Goal: Task Accomplishment & Management: Manage account settings

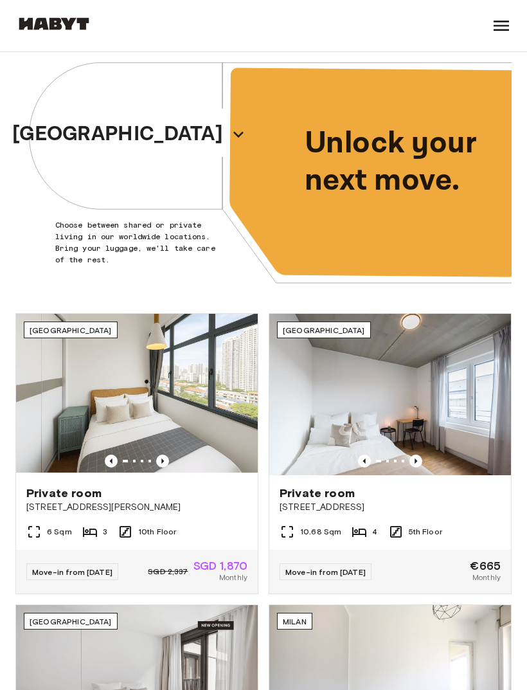
click at [500, 30] on icon at bounding box center [501, 26] width 15 height 10
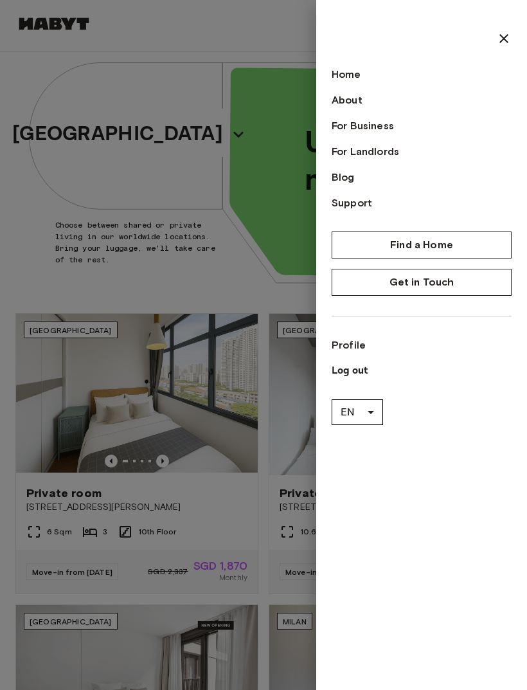
click at [366, 377] on p "Log out" at bounding box center [422, 370] width 180 height 15
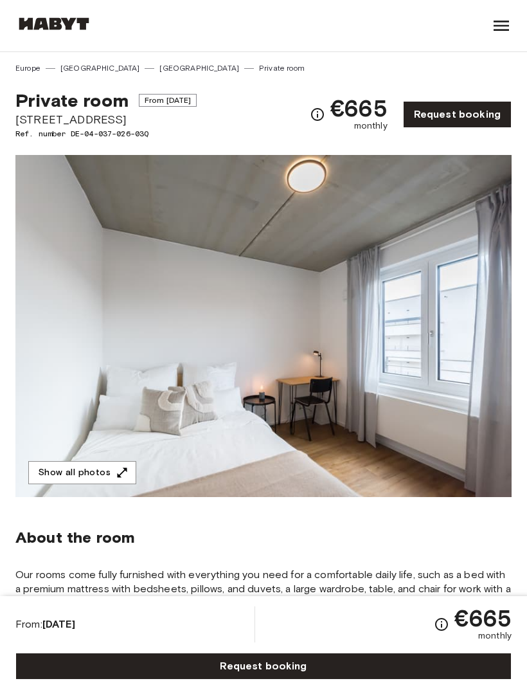
click at [483, 31] on div "Frankfurt Europe Amsterdam Berlin Brussels Cologne Dusseldorf Frankfurt Graz Ha…" at bounding box center [263, 25] width 497 height 51
click at [498, 30] on icon at bounding box center [501, 26] width 15 height 10
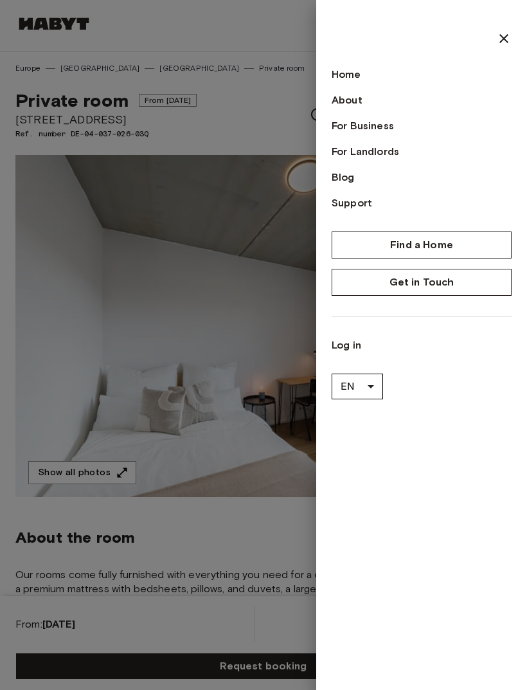
click at [224, 338] on div at bounding box center [263, 345] width 527 height 690
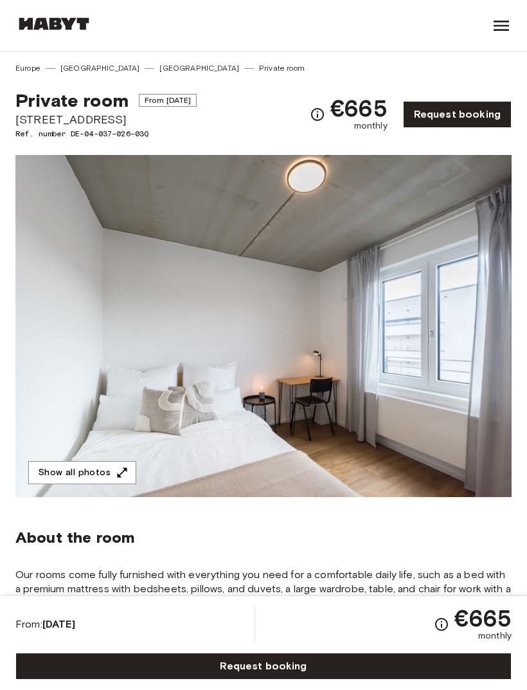
click at [509, 26] on icon at bounding box center [501, 26] width 15 height 10
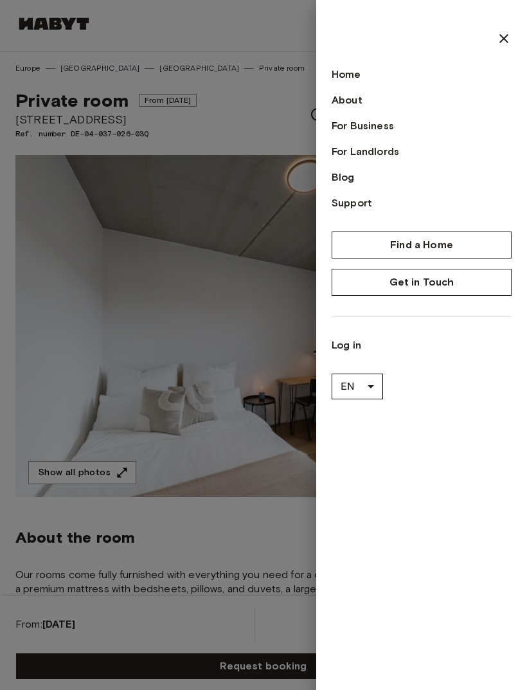
click at [352, 343] on link "Log in" at bounding box center [422, 345] width 180 height 15
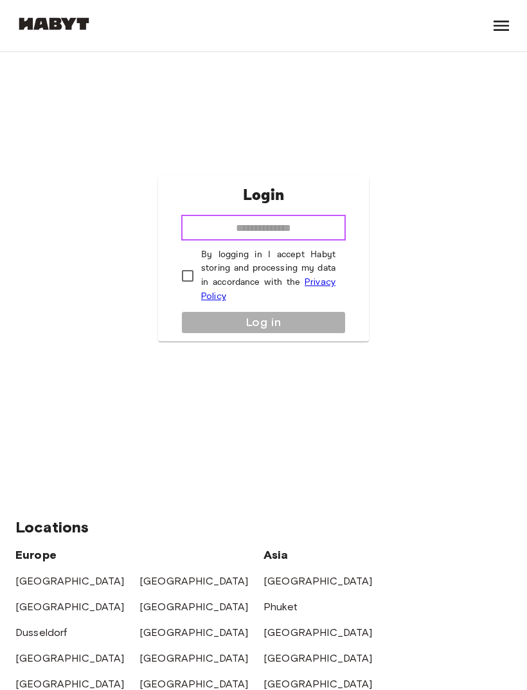
click at [301, 241] on input "email" at bounding box center [263, 228] width 165 height 26
type input "**********"
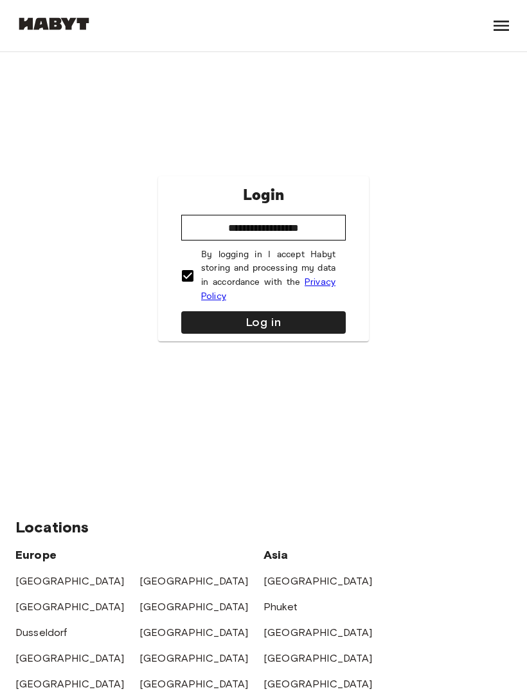
click at [313, 334] on button "Log in" at bounding box center [263, 322] width 165 height 23
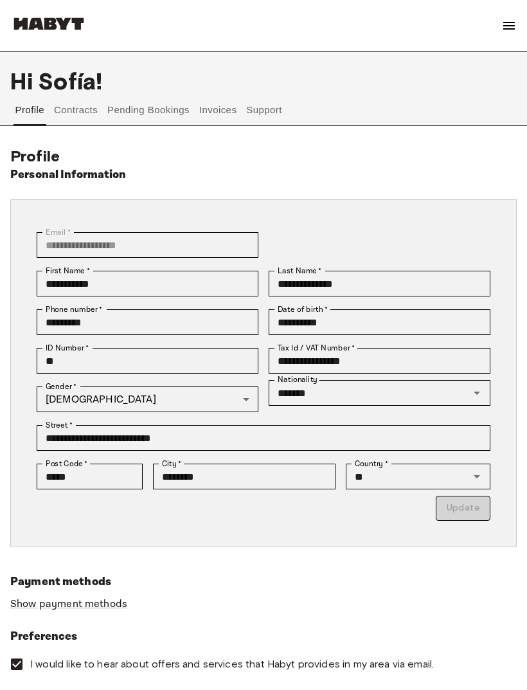
click at [155, 115] on button "Pending Bookings" at bounding box center [149, 110] width 86 height 31
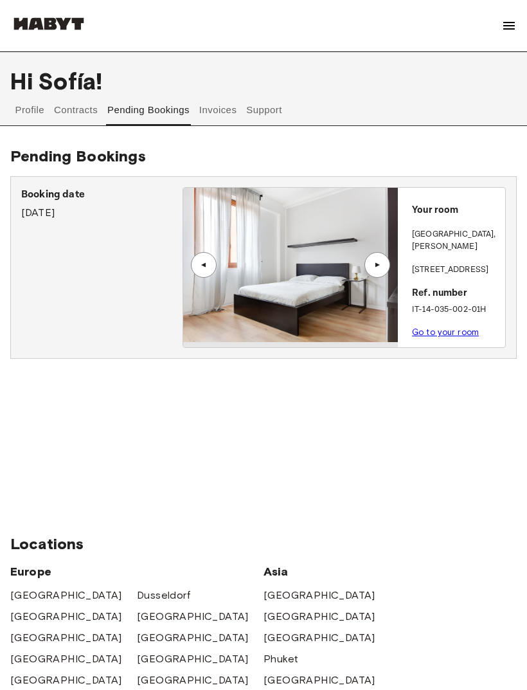
click at [248, 104] on button "Support" at bounding box center [264, 110] width 39 height 31
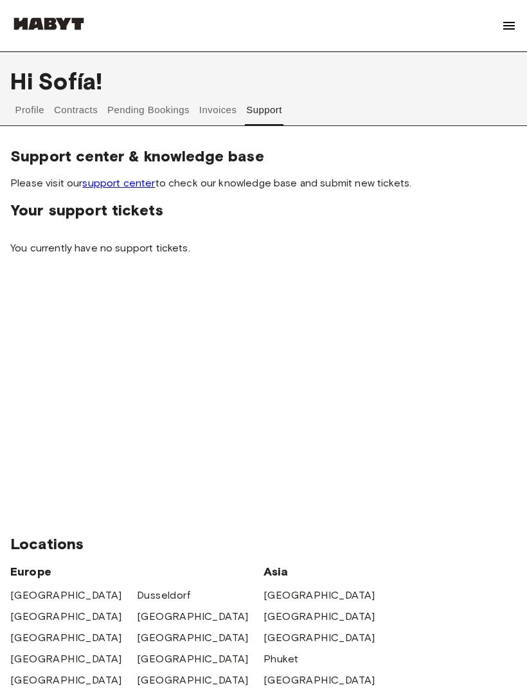
click at [216, 108] on button "Invoices" at bounding box center [217, 110] width 41 height 31
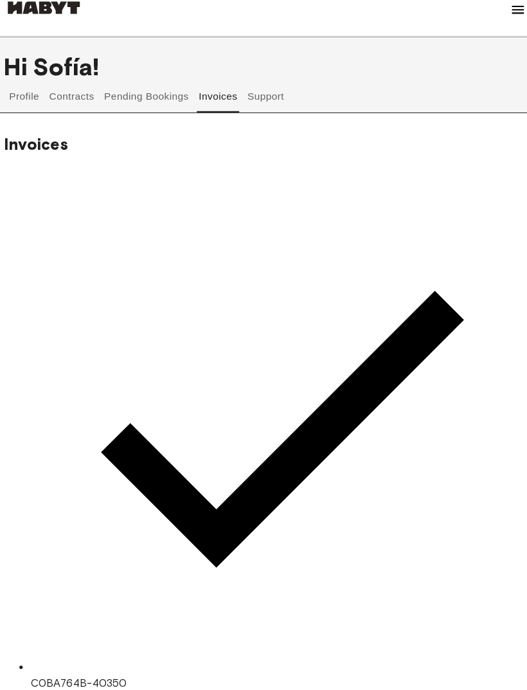
click at [149, 95] on button "Pending Bookings" at bounding box center [149, 110] width 86 height 31
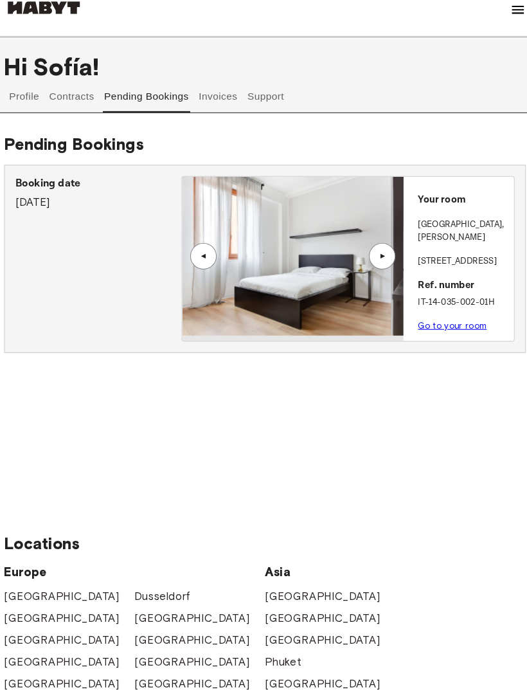
click at [63, 99] on button "Contracts" at bounding box center [76, 110] width 47 height 31
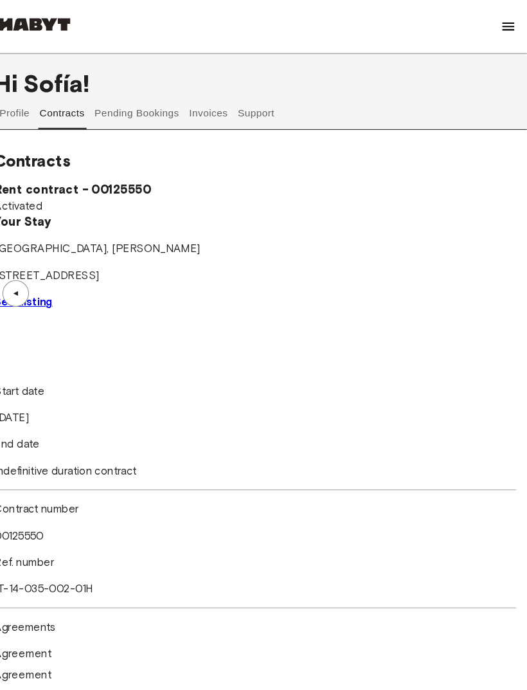
click at [197, 110] on button "Invoices" at bounding box center [217, 110] width 41 height 31
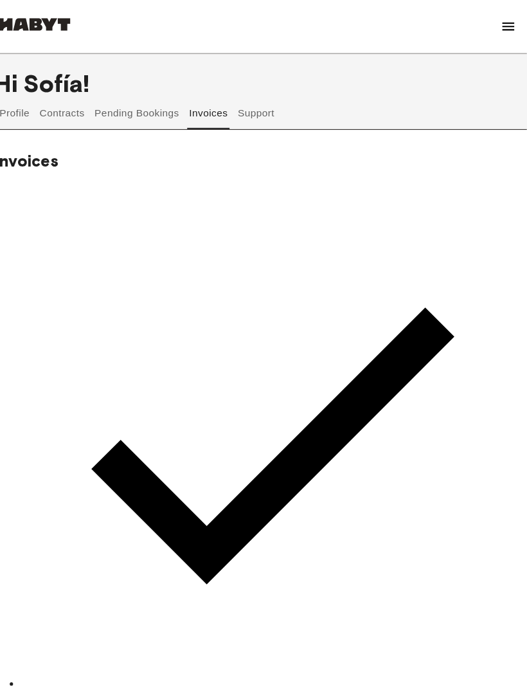
click at [122, 111] on button "Pending Bookings" at bounding box center [149, 110] width 86 height 31
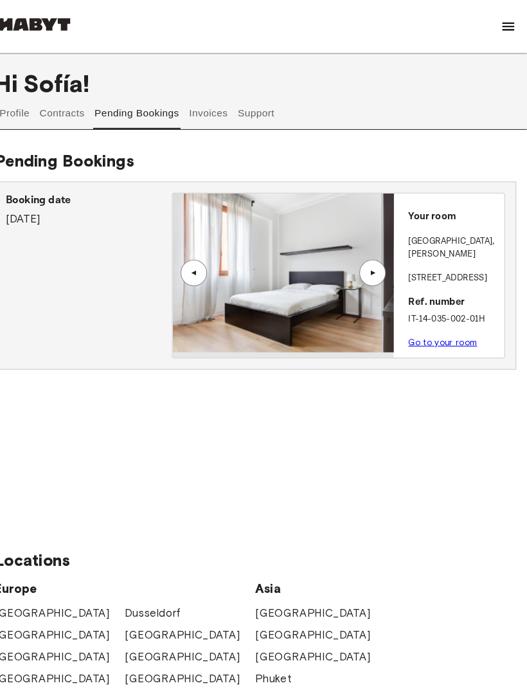
click at [452, 327] on link "Go to your room" at bounding box center [445, 332] width 67 height 10
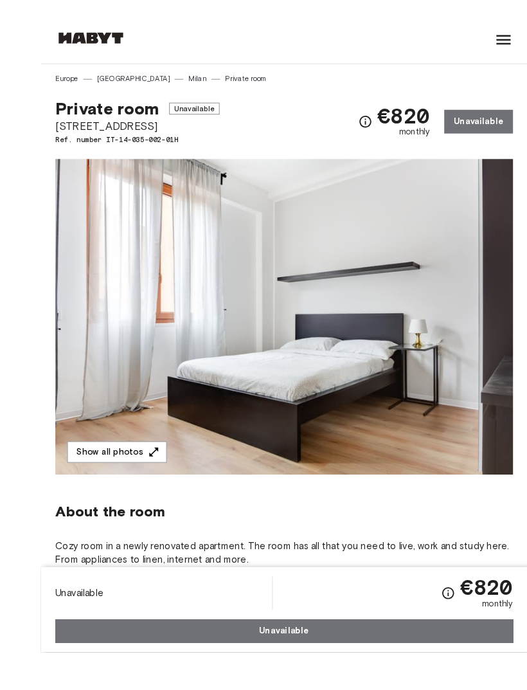
scroll to position [19, 0]
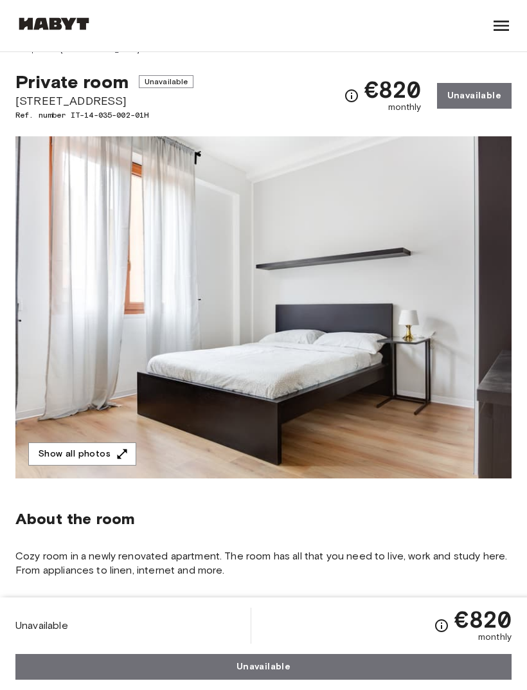
click at [421, 327] on img at bounding box center [263, 307] width 497 height 342
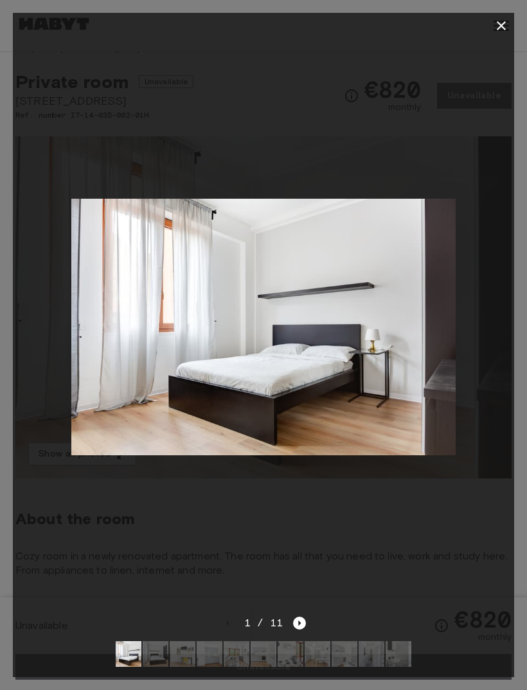
click at [433, 336] on img at bounding box center [263, 327] width 385 height 257
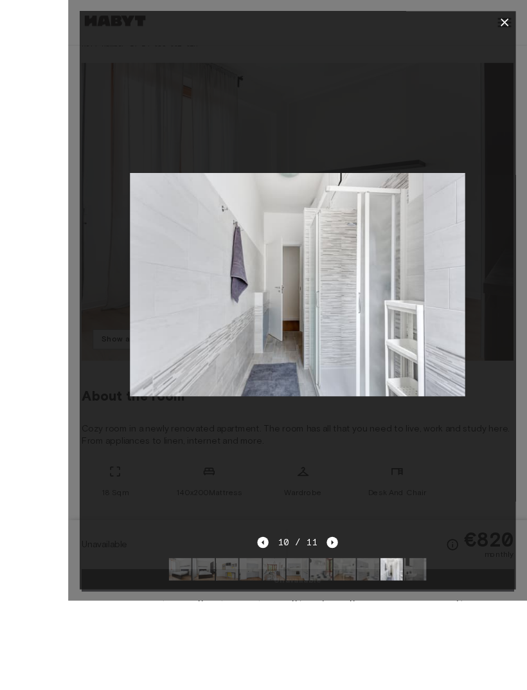
scroll to position [281, 0]
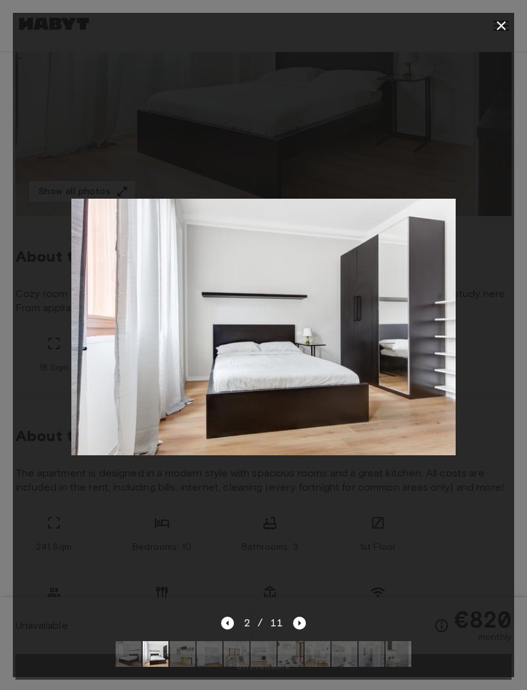
click at [493, 35] on button "button" at bounding box center [502, 26] width 26 height 26
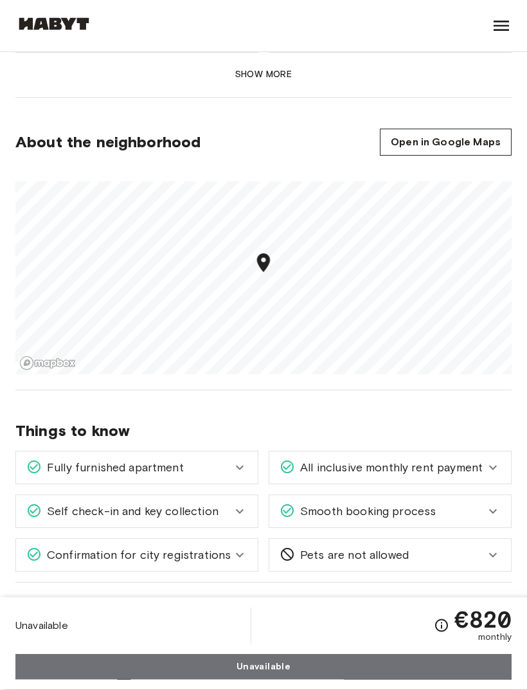
scroll to position [1273, 0]
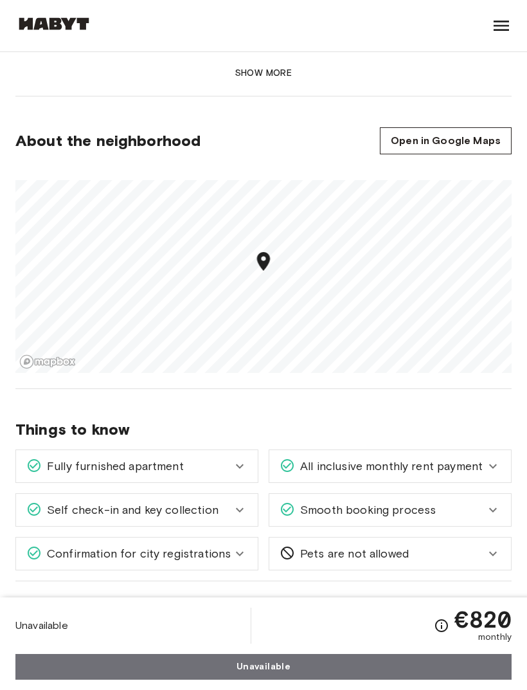
click at [491, 464] on icon at bounding box center [493, 466] width 8 height 5
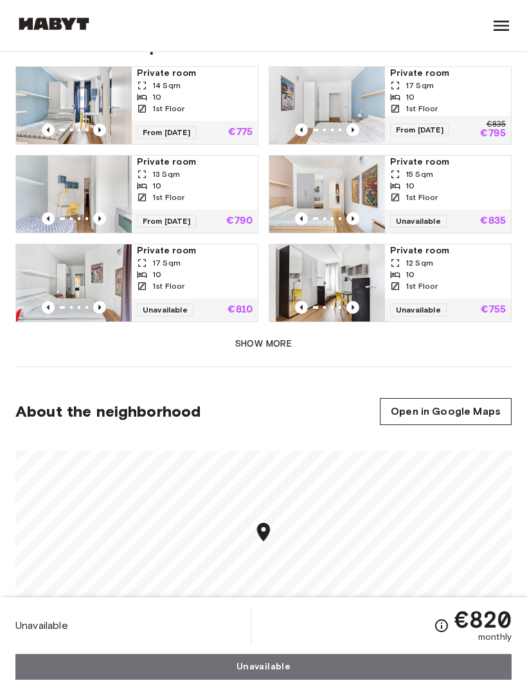
scroll to position [1006, 0]
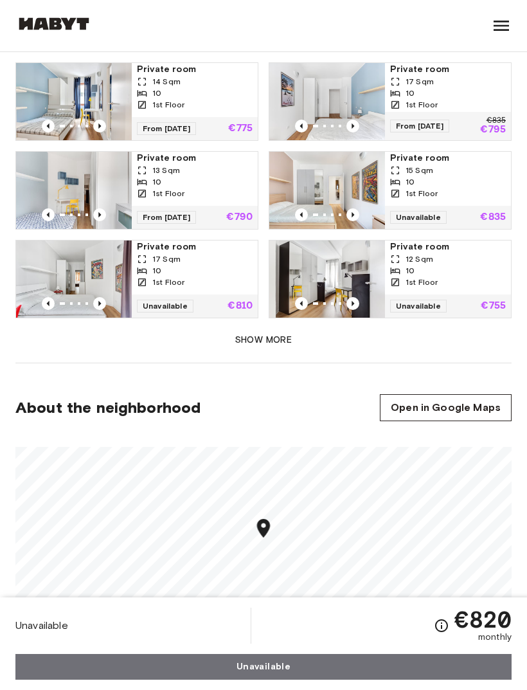
click at [102, 120] on icon "Previous image" at bounding box center [99, 126] width 13 height 13
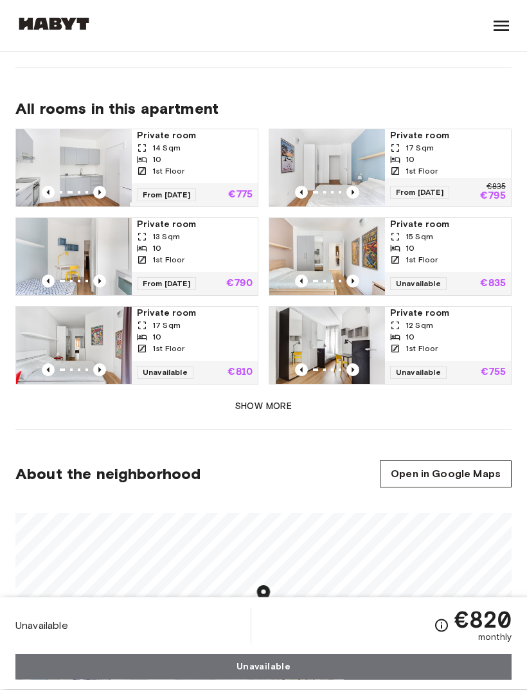
scroll to position [939, 0]
click at [356, 187] on icon "Previous image" at bounding box center [353, 193] width 13 height 13
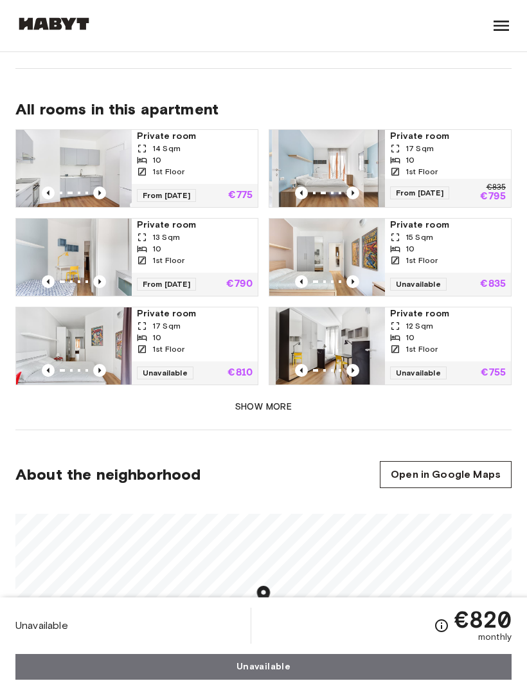
click at [354, 187] on icon "Previous image" at bounding box center [353, 193] width 13 height 13
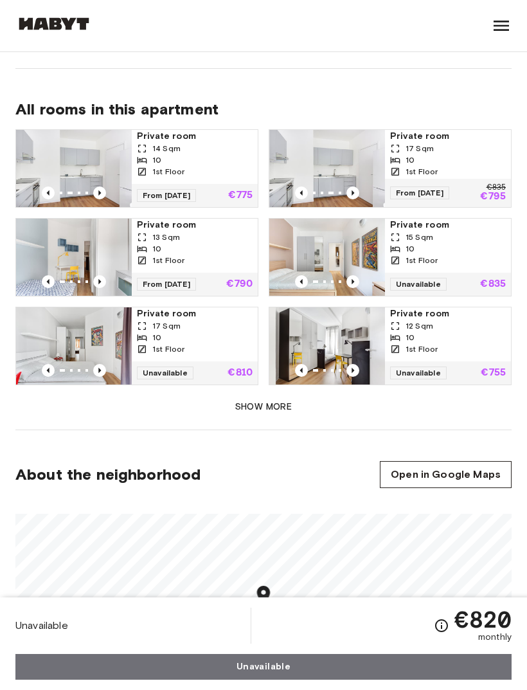
click at [349, 171] on img at bounding box center [328, 168] width 116 height 77
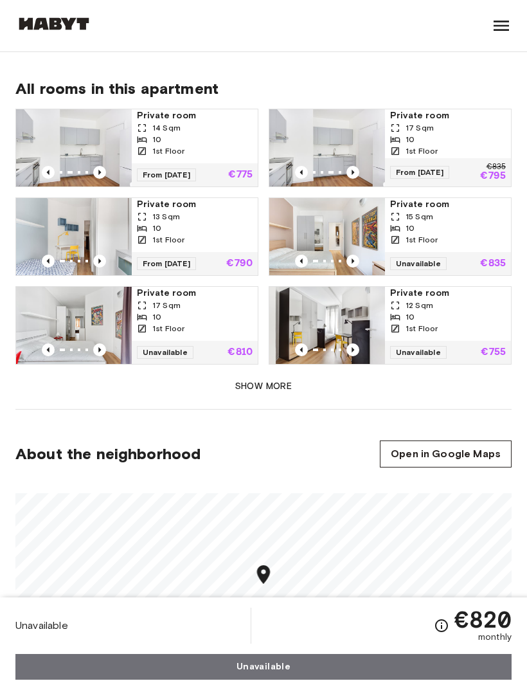
click at [105, 166] on icon "Previous image" at bounding box center [99, 172] width 13 height 13
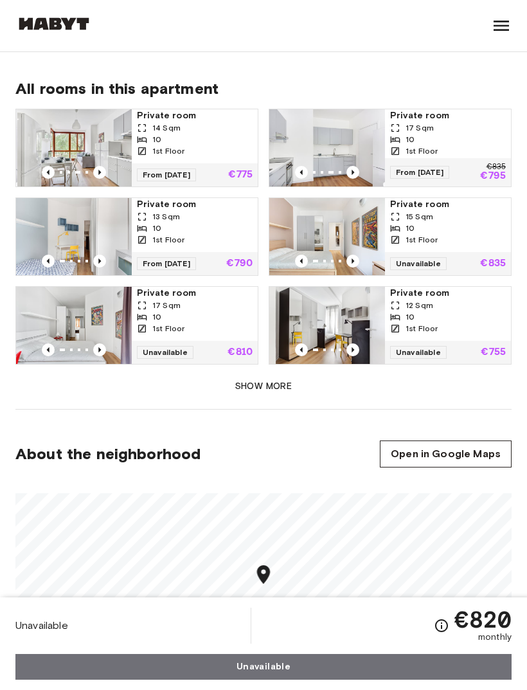
click at [105, 166] on icon "Previous image" at bounding box center [99, 172] width 13 height 13
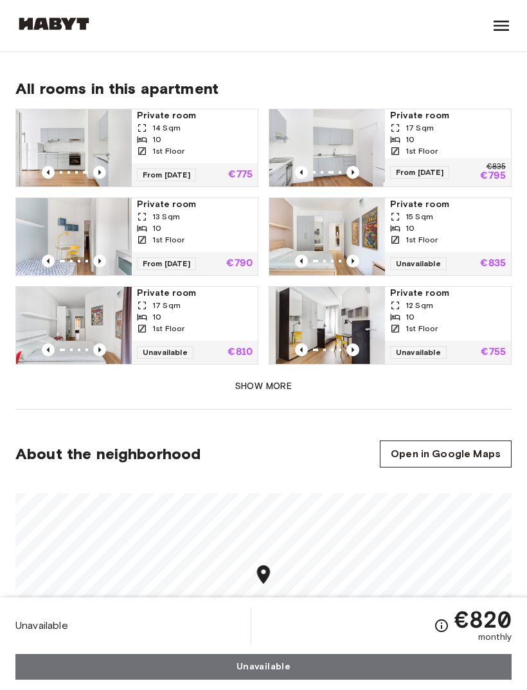
click at [105, 166] on icon "Previous image" at bounding box center [99, 172] width 13 height 13
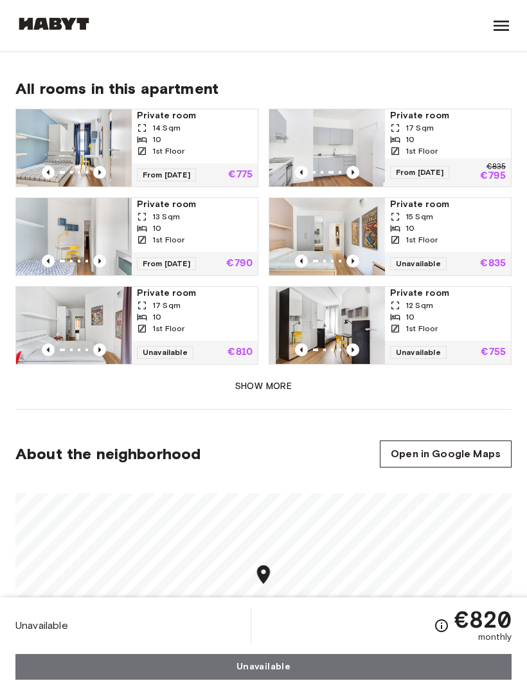
click at [105, 166] on icon "Previous image" at bounding box center [99, 172] width 13 height 13
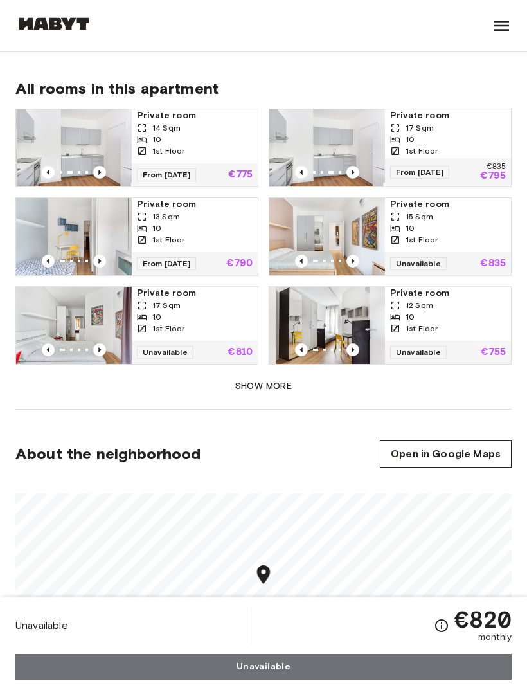
click at [105, 166] on icon "Previous image" at bounding box center [99, 172] width 13 height 13
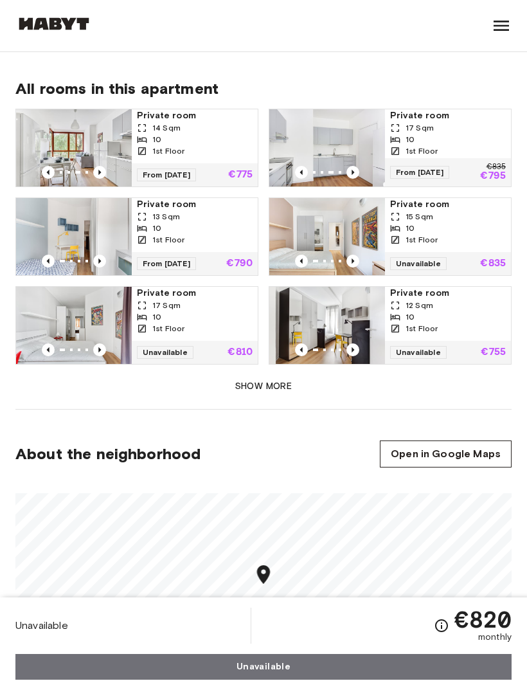
click at [104, 166] on icon "Previous image" at bounding box center [99, 172] width 13 height 13
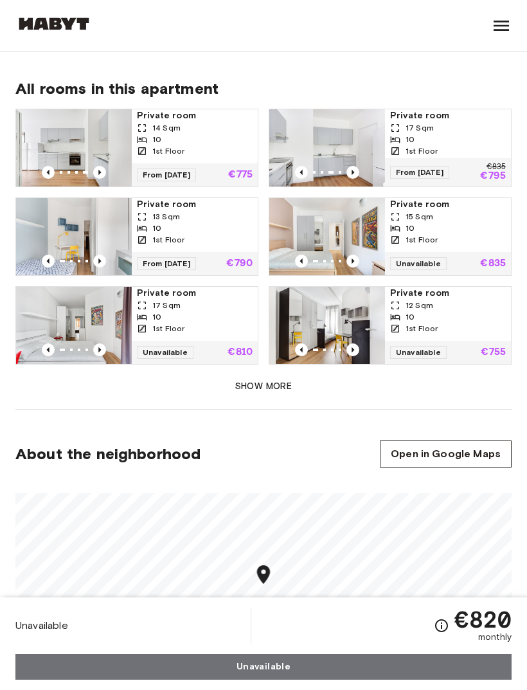
click at [97, 166] on icon "Previous image" at bounding box center [99, 172] width 13 height 13
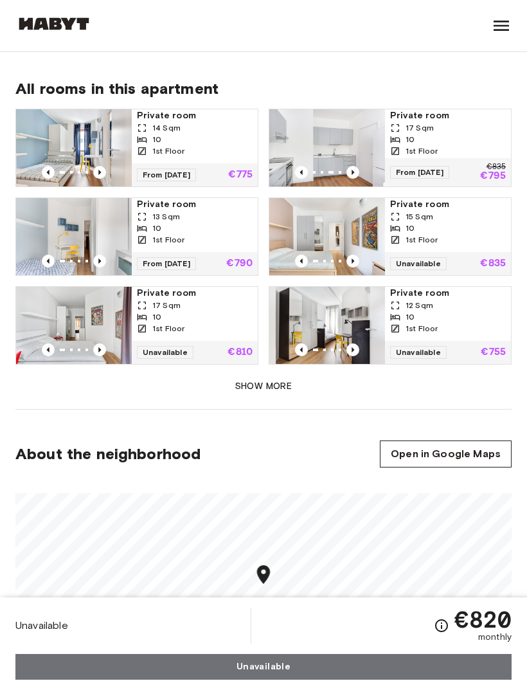
click at [104, 167] on img at bounding box center [74, 147] width 116 height 77
click at [168, 223] on div "10" at bounding box center [195, 229] width 116 height 12
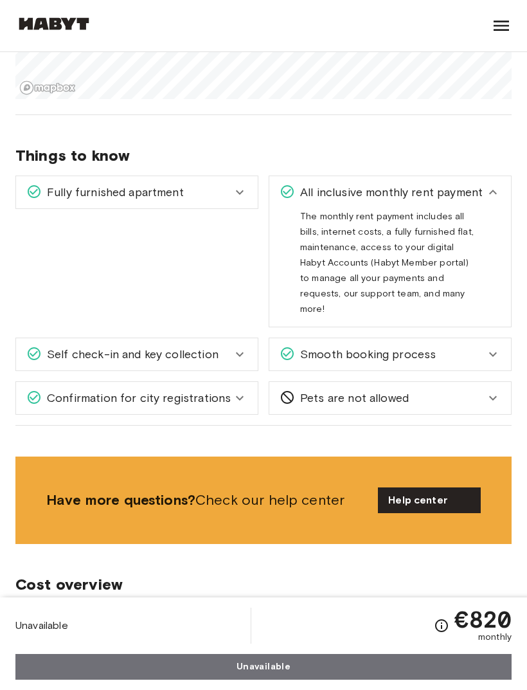
scroll to position [1432, 0]
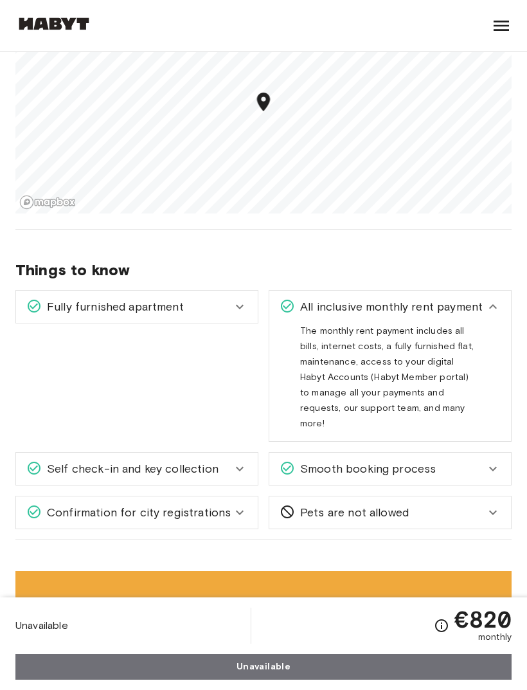
click at [335, 497] on div "Pets are not allowed" at bounding box center [391, 513] width 242 height 32
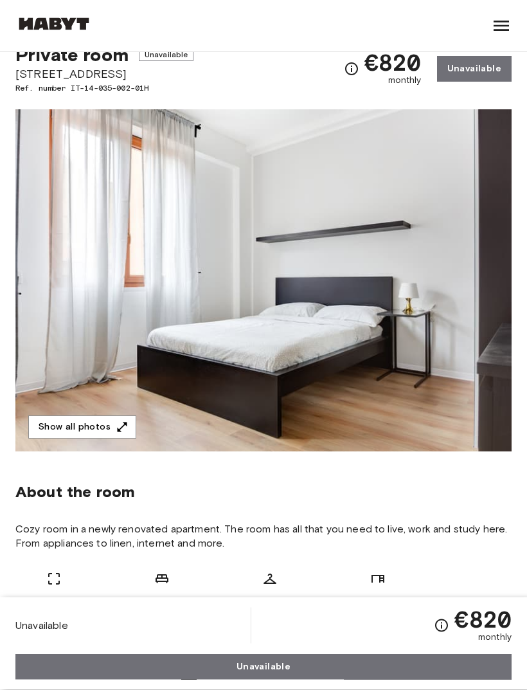
scroll to position [0, 0]
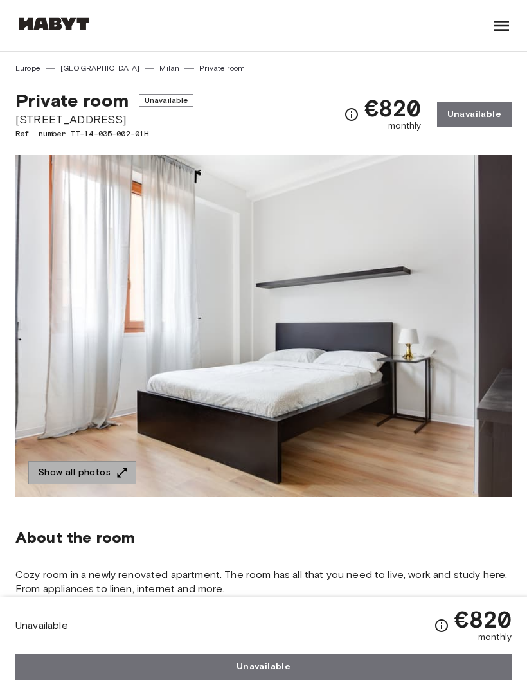
click at [90, 488] on img at bounding box center [263, 326] width 497 height 342
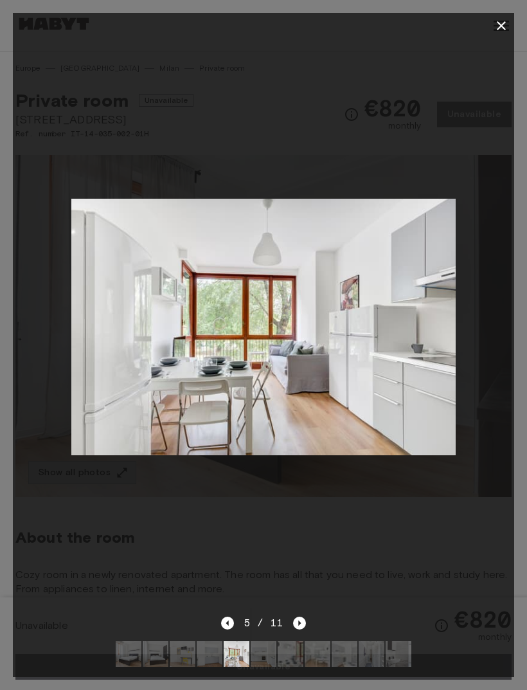
click at [232, 666] on img at bounding box center [237, 654] width 26 height 26
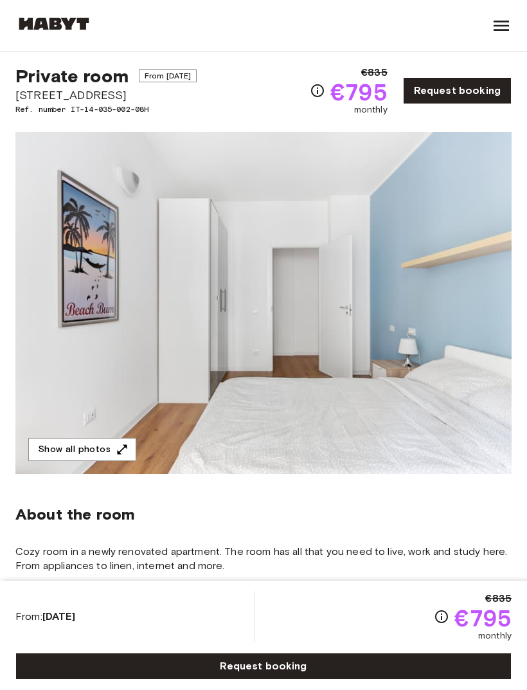
scroll to position [25, 0]
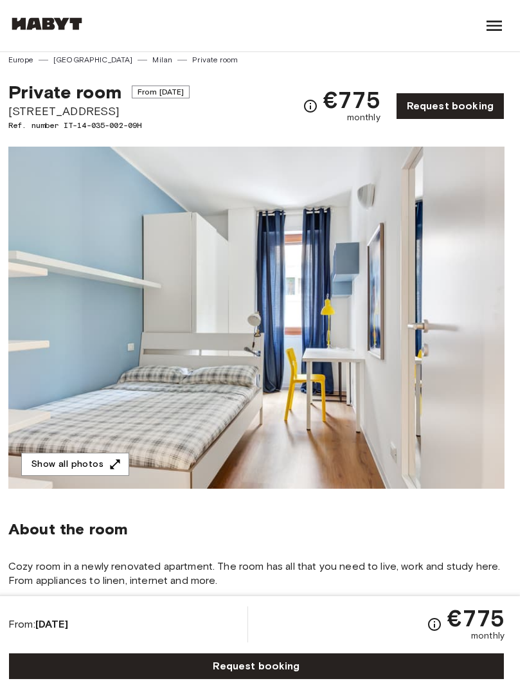
scroll to position [33, 0]
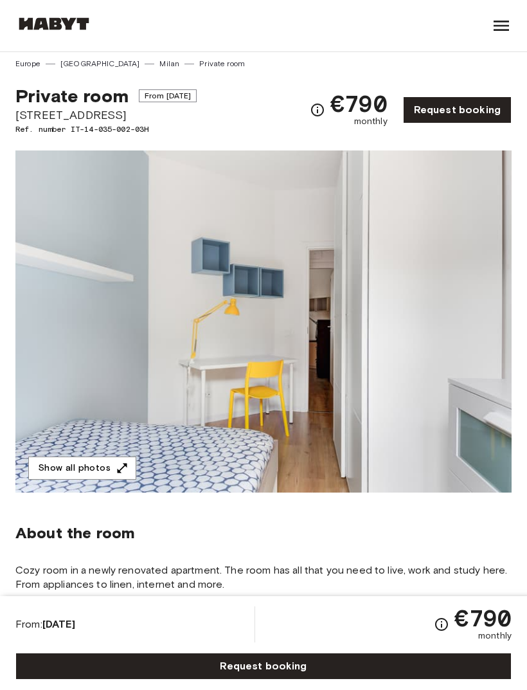
scroll to position [8, 0]
